Goal: Communication & Community: Participate in discussion

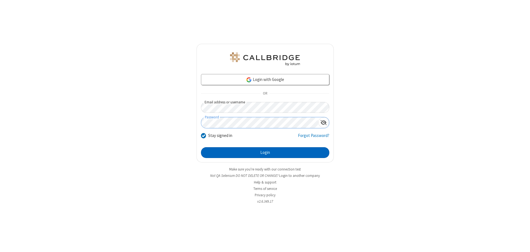
click at [265, 152] on button "Login" at bounding box center [265, 152] width 128 height 11
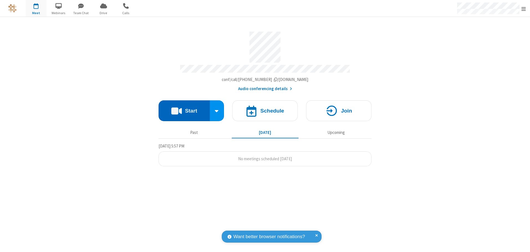
click at [184, 109] on button "Start" at bounding box center [184, 110] width 51 height 21
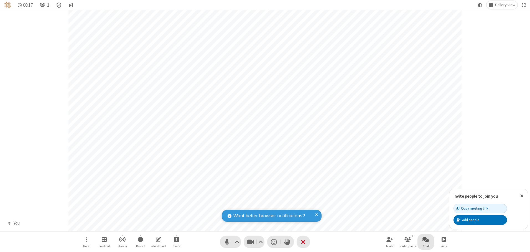
click at [426, 239] on span "Open chat" at bounding box center [425, 239] width 7 height 7
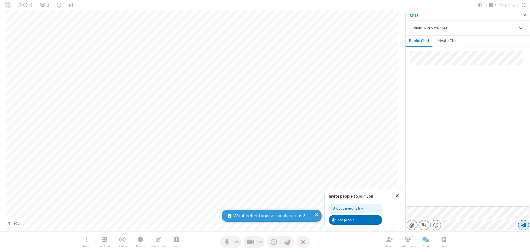
click at [523, 225] on span "Send message" at bounding box center [523, 225] width 5 height 6
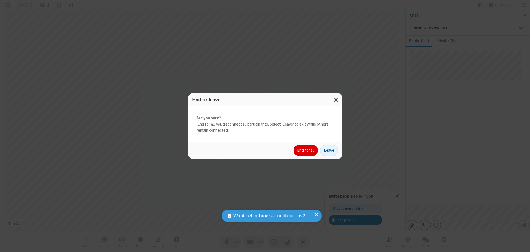
click at [306, 150] on button "End for all" at bounding box center [305, 150] width 24 height 11
